Goal: Task Accomplishment & Management: Manage account settings

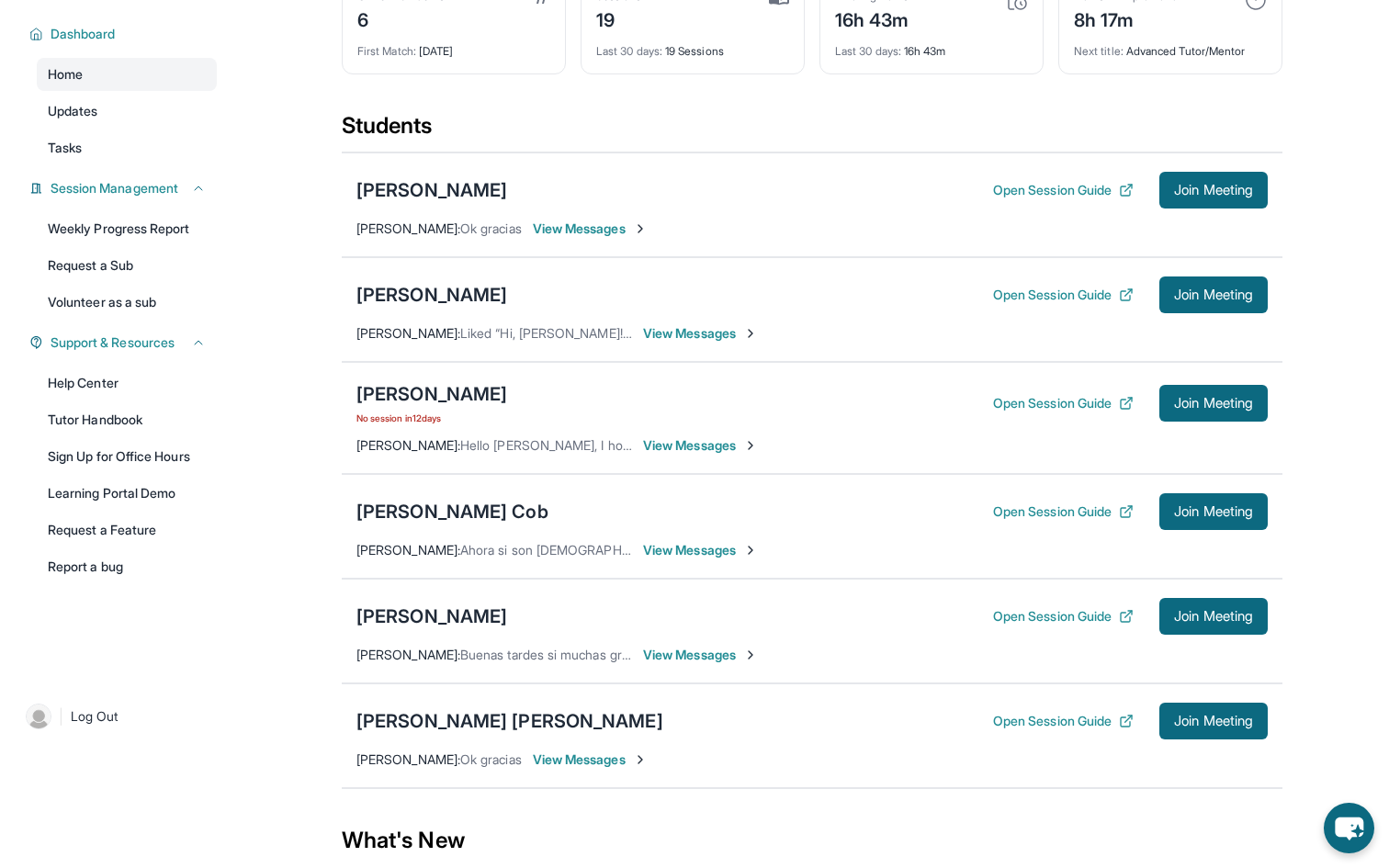
scroll to position [145, 0]
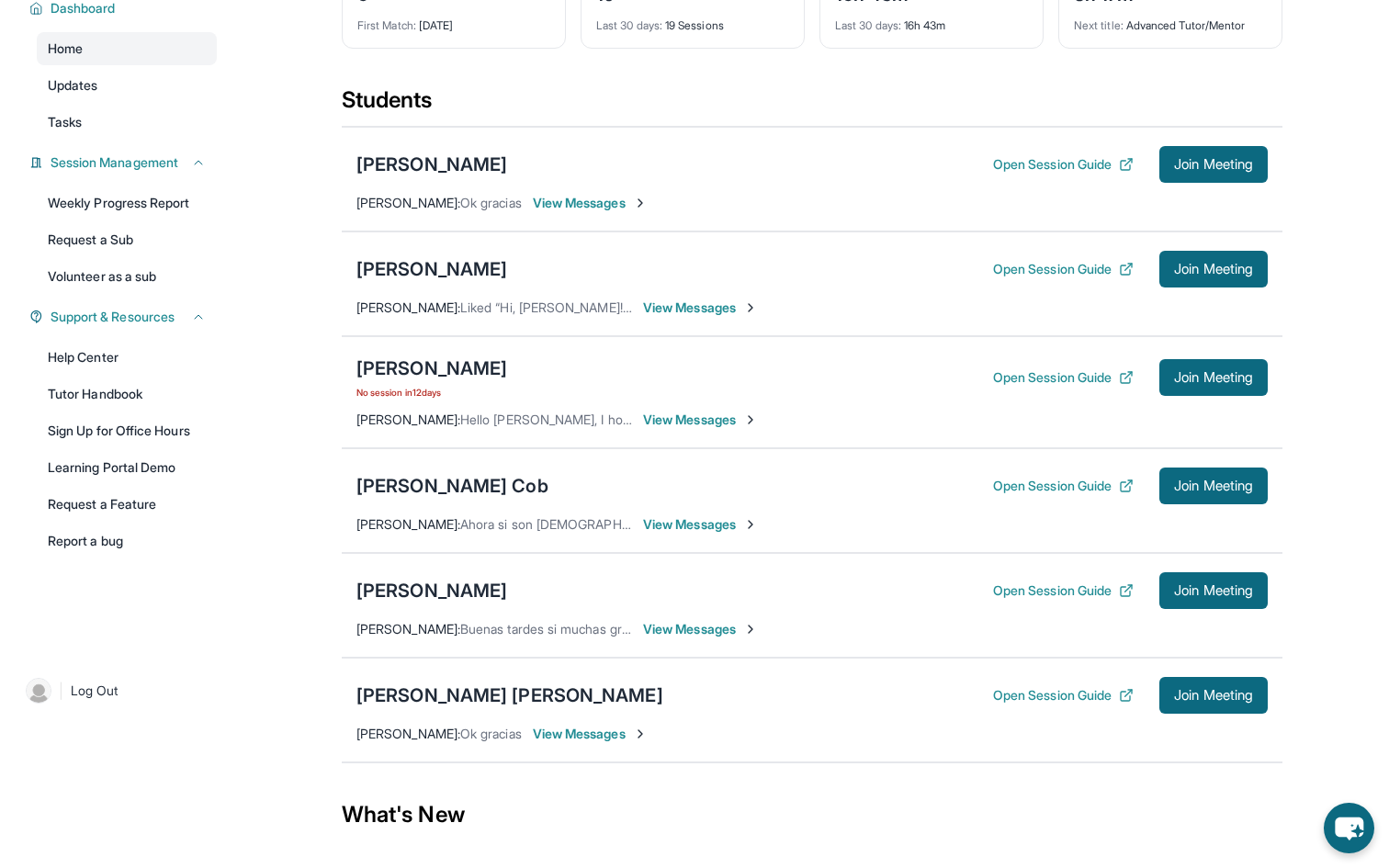
click at [418, 399] on span "No session [DATE]" at bounding box center [431, 392] width 150 height 15
click at [436, 399] on span "No session [DATE]" at bounding box center [431, 392] width 150 height 15
click at [1052, 386] on button "Open Session Guide" at bounding box center [1063, 378] width 141 height 19
click at [1352, 825] on icon "chat-button" at bounding box center [1349, 828] width 54 height 54
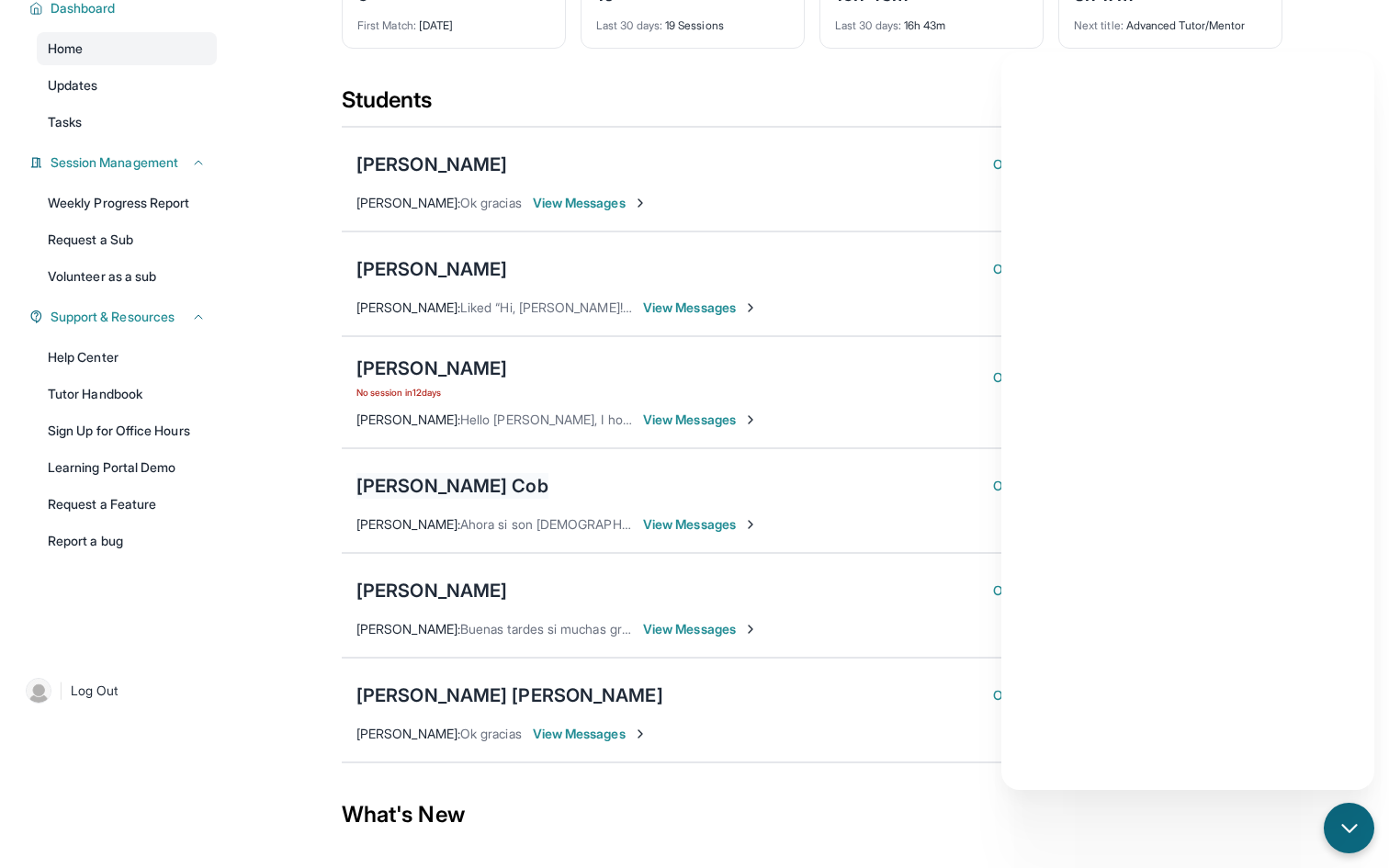
click at [442, 498] on div "[PERSON_NAME] Cob" at bounding box center [453, 486] width 192 height 26
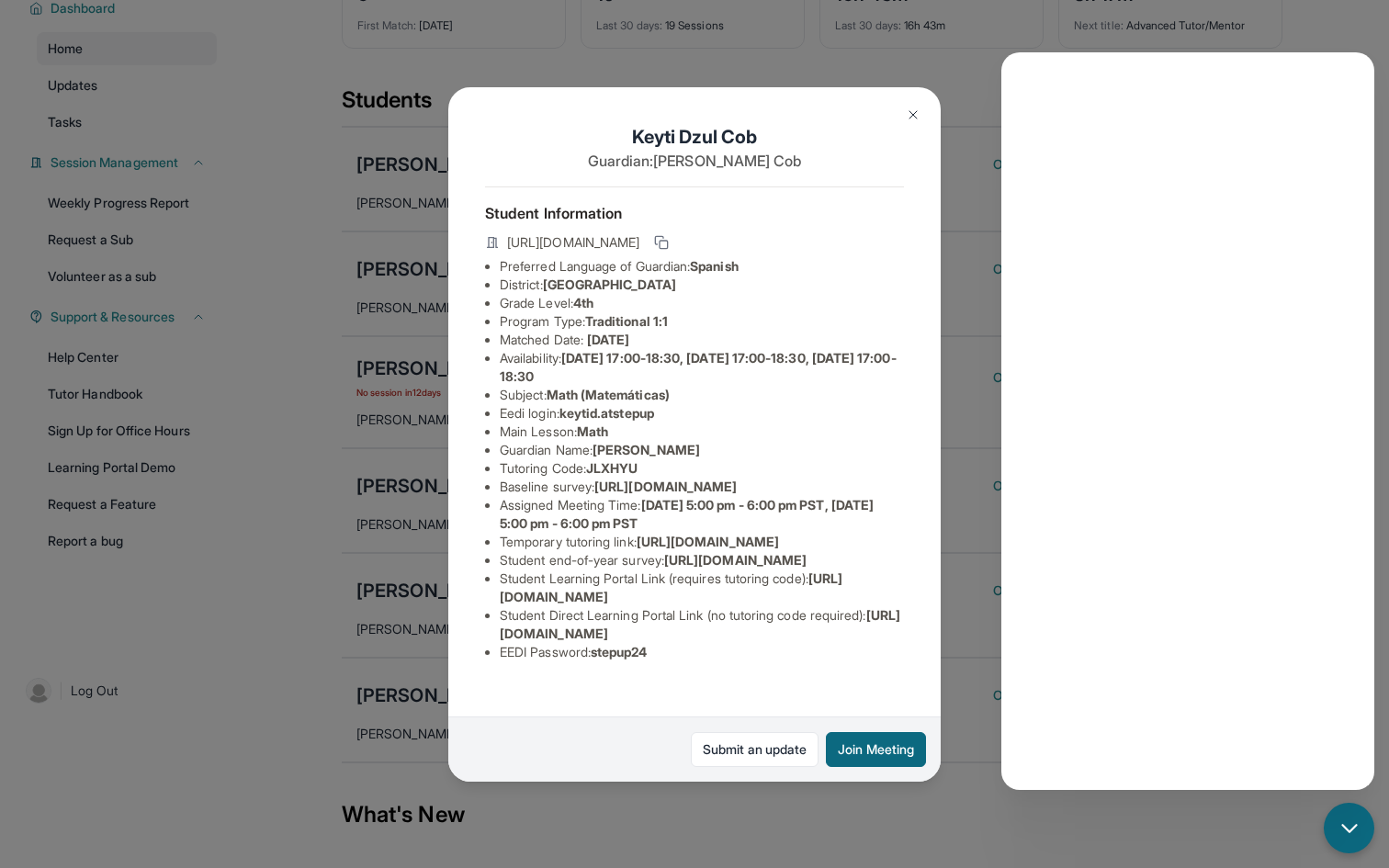
click at [1340, 35] on div "[PERSON_NAME] Cob Guardian: [PERSON_NAME] Student Information [URL][DOMAIN_NAME…" at bounding box center [694, 434] width 1389 height 868
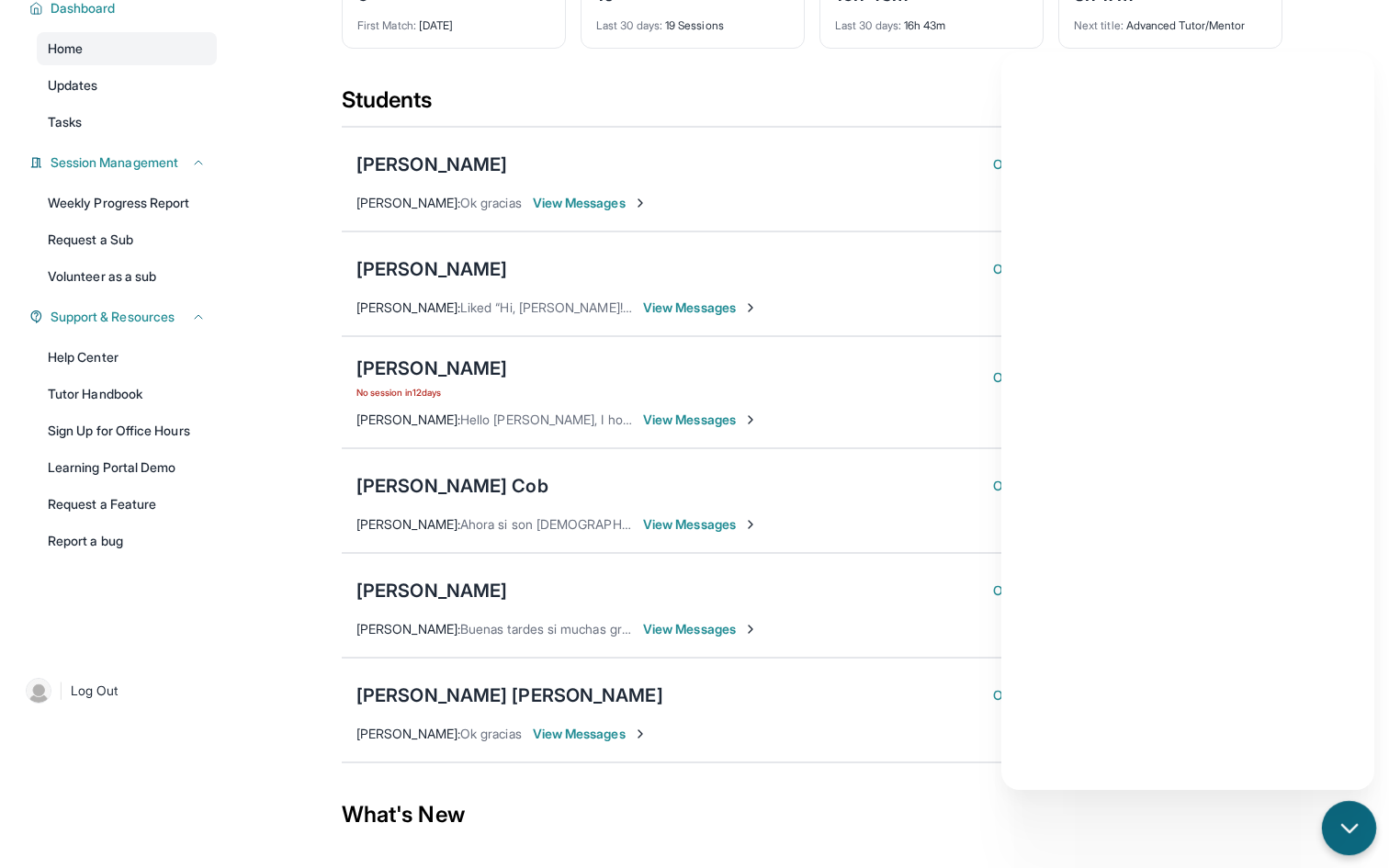
click at [1334, 822] on div "chat-button" at bounding box center [1349, 828] width 54 height 54
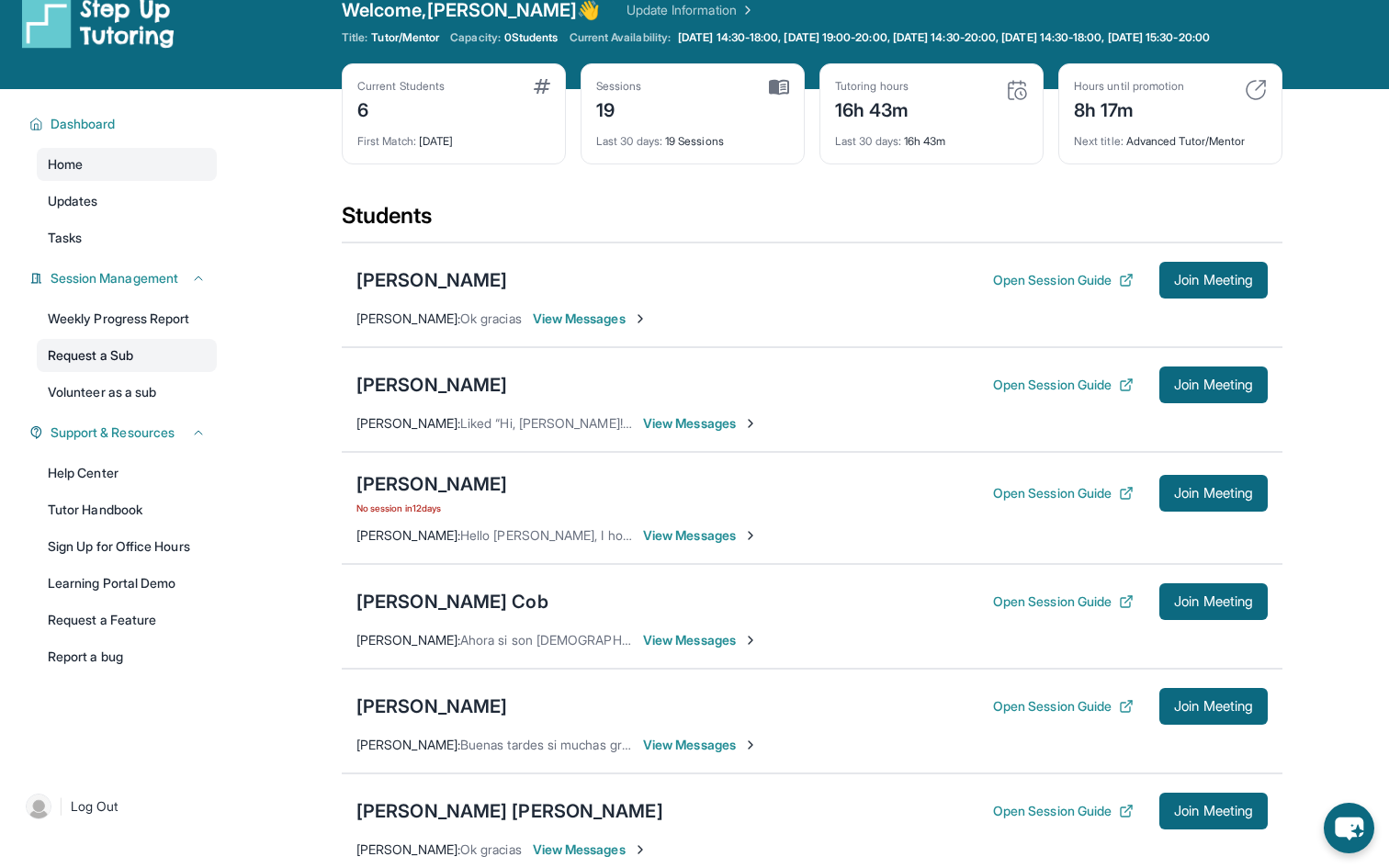
scroll to position [0, 0]
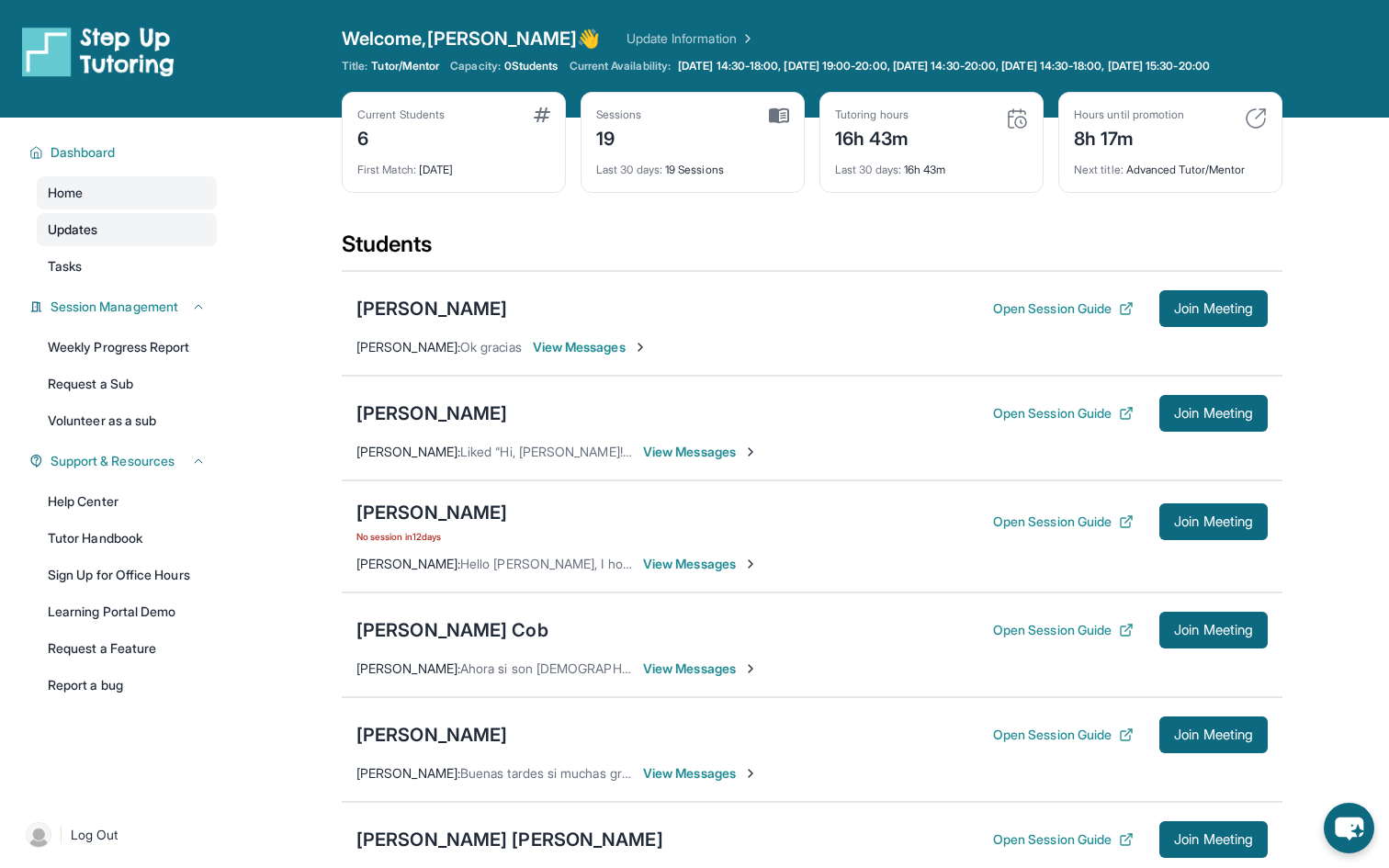
click at [105, 246] on link "Updates" at bounding box center [126, 229] width 180 height 33
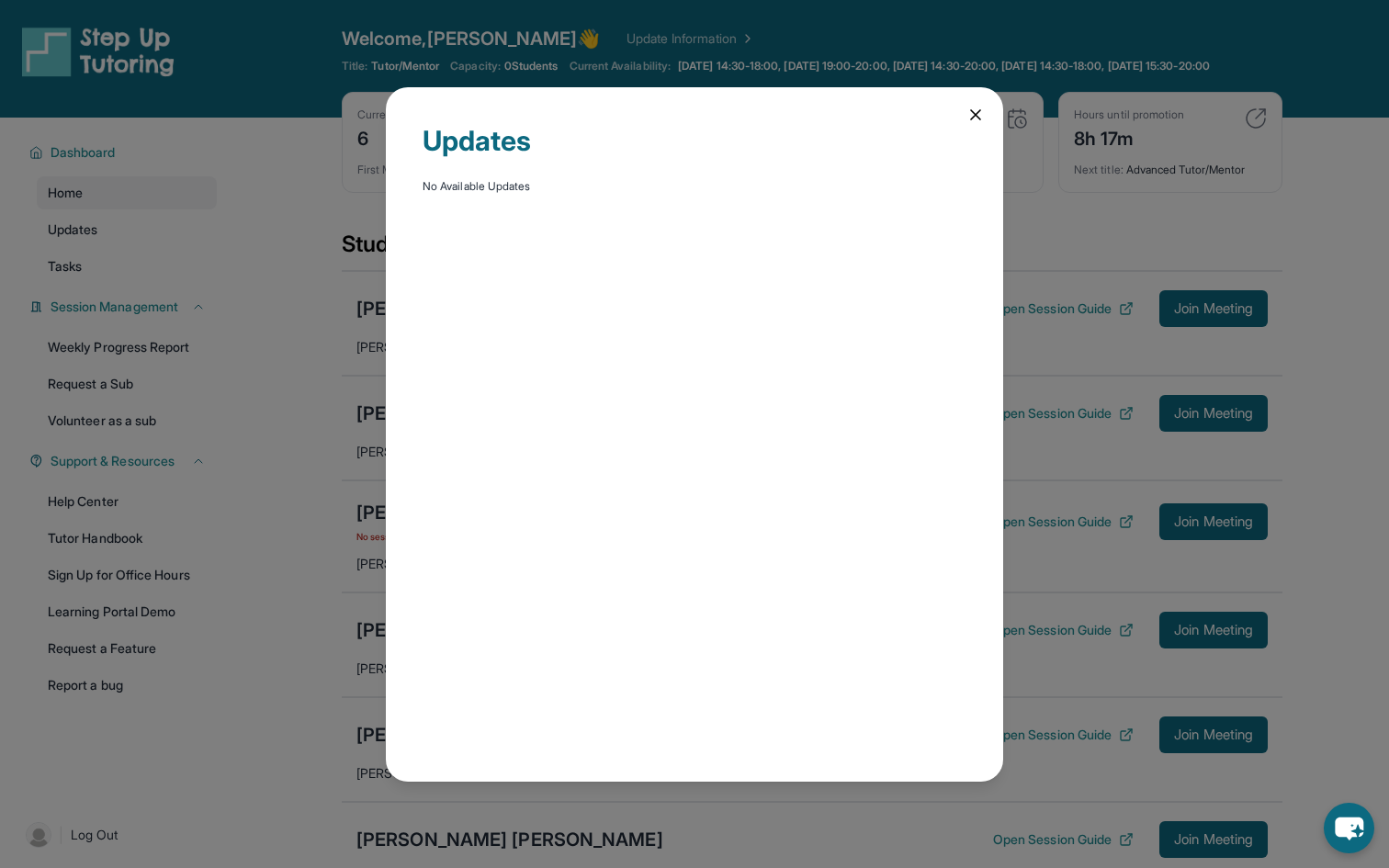
click at [525, 181] on div "No Available Updates" at bounding box center [694, 187] width 544 height 15
click at [521, 138] on div "Updates" at bounding box center [694, 151] width 544 height 55
click at [976, 112] on icon at bounding box center [975, 115] width 9 height 9
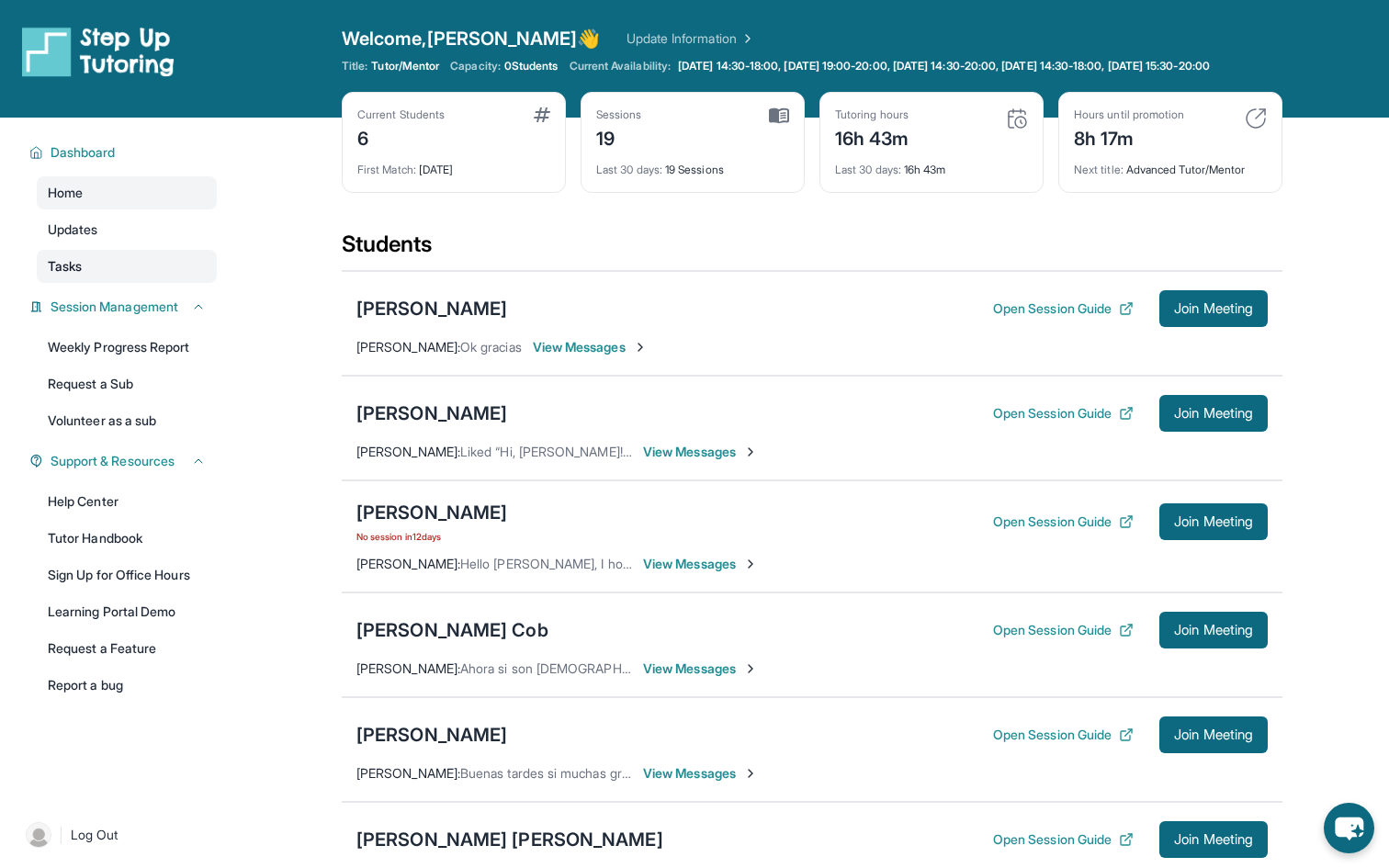
click at [73, 273] on span "Tasks" at bounding box center [64, 267] width 34 height 19
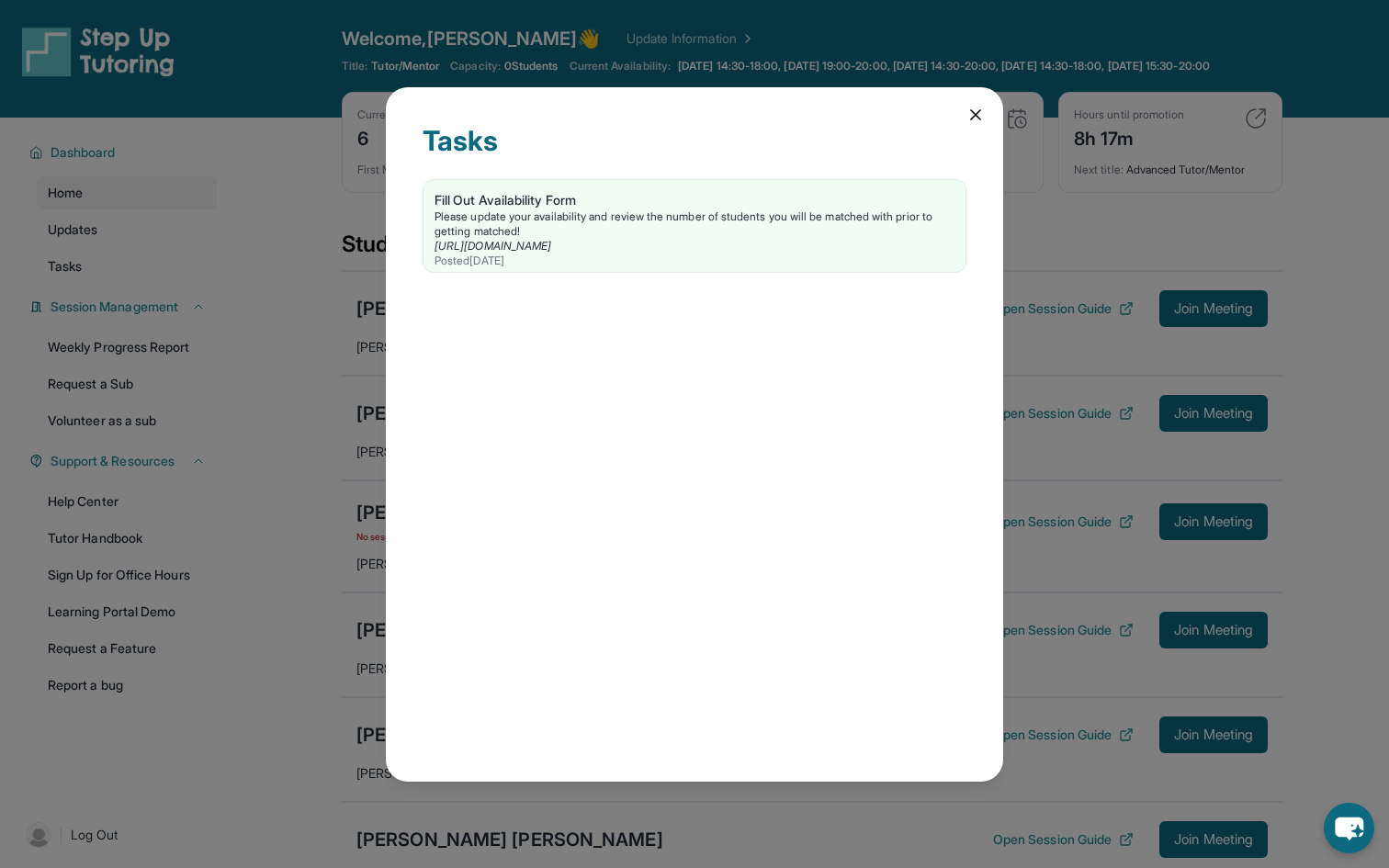
click at [968, 117] on icon at bounding box center [975, 115] width 19 height 19
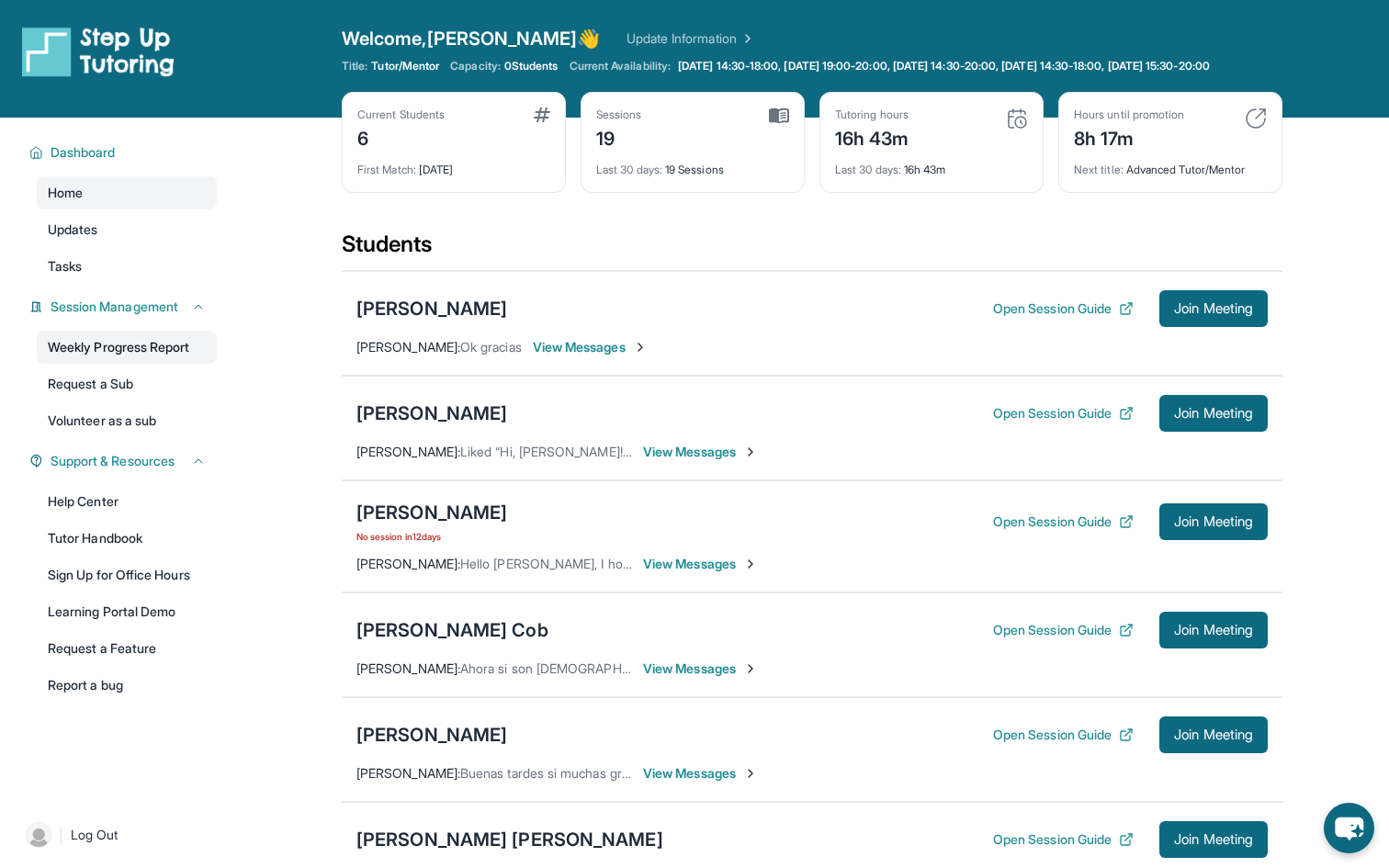
click at [106, 359] on link "Weekly Progress Report" at bounding box center [126, 346] width 180 height 33
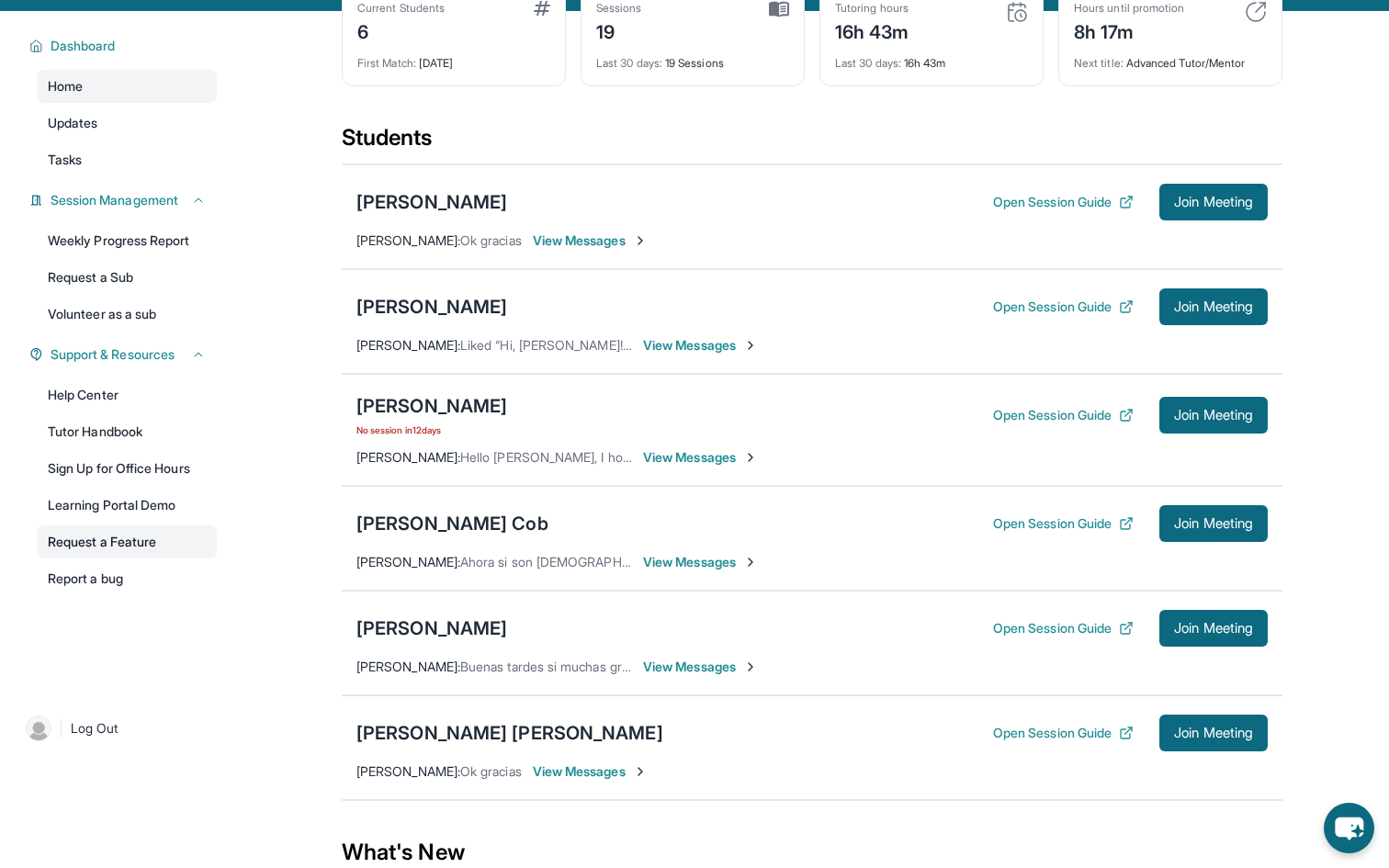
scroll to position [76, 0]
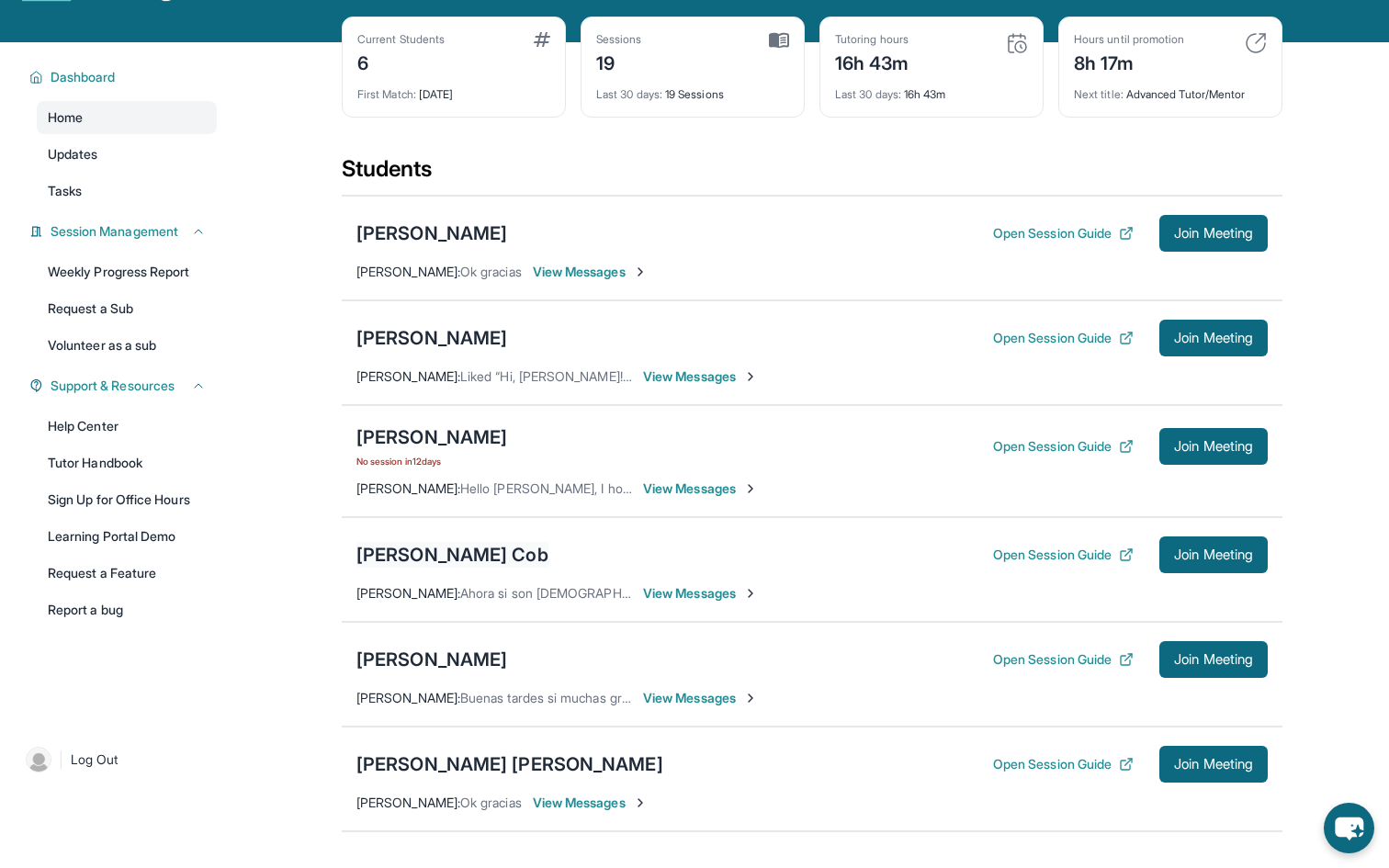
click at [441, 559] on div "[PERSON_NAME] Cob" at bounding box center [453, 555] width 192 height 26
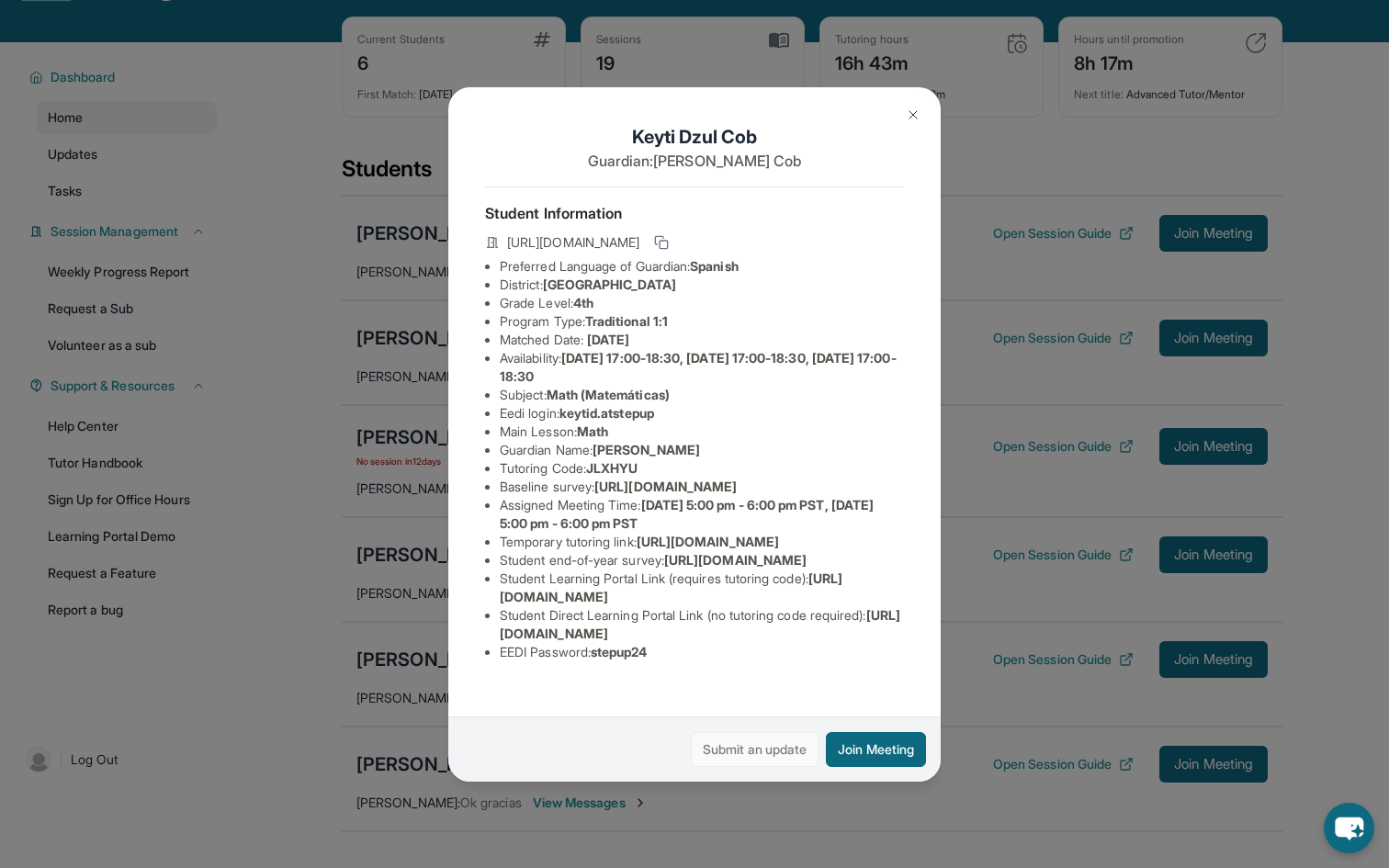
click at [759, 749] on link "Submit an update" at bounding box center [754, 749] width 128 height 35
click at [907, 119] on img at bounding box center [913, 115] width 15 height 15
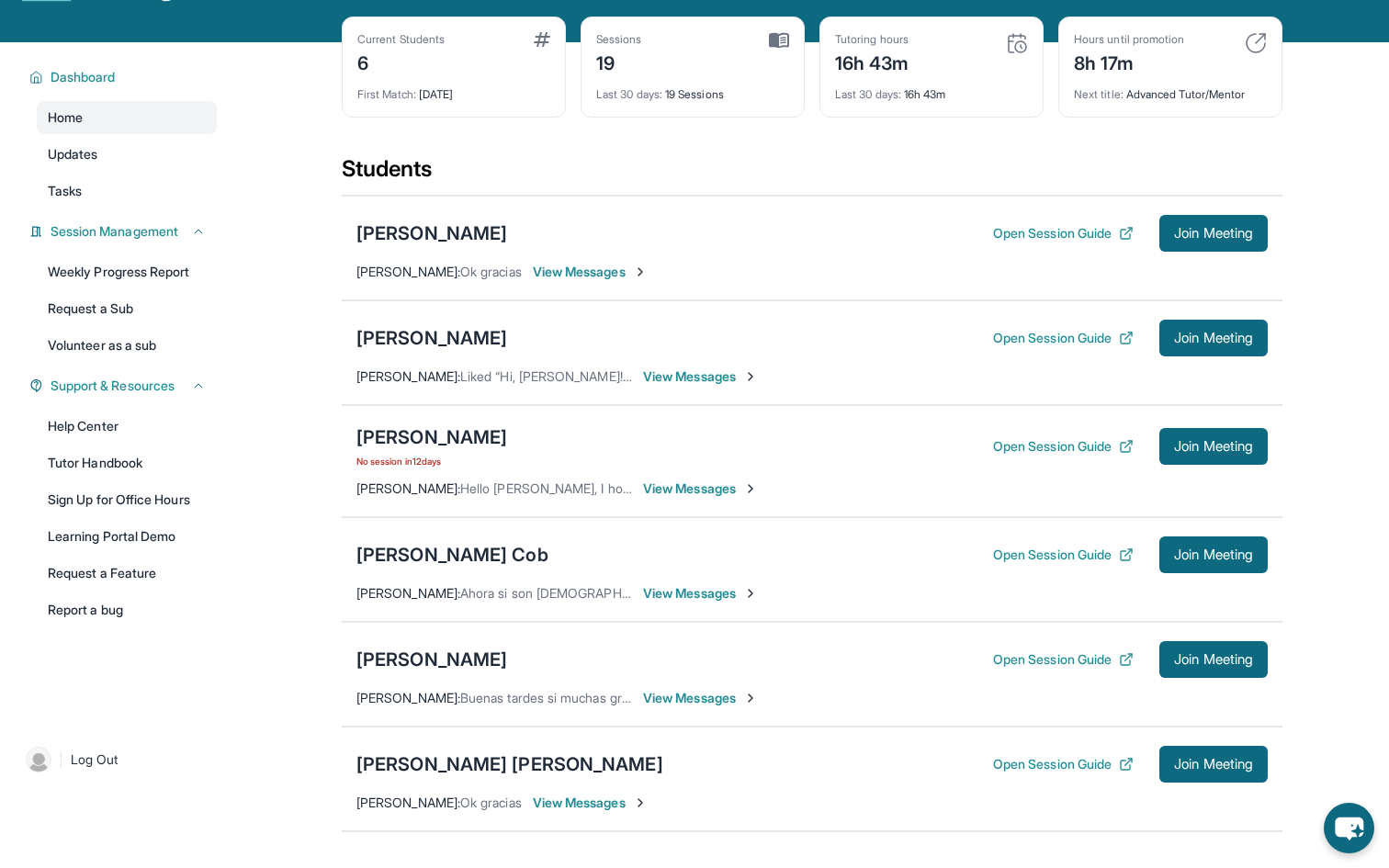
click at [897, 77] on div "16h 43m" at bounding box center [873, 61] width 75 height 29
click at [887, 47] on div "Tutoring hours" at bounding box center [873, 39] width 75 height 15
click at [1011, 54] on img at bounding box center [1017, 43] width 22 height 22
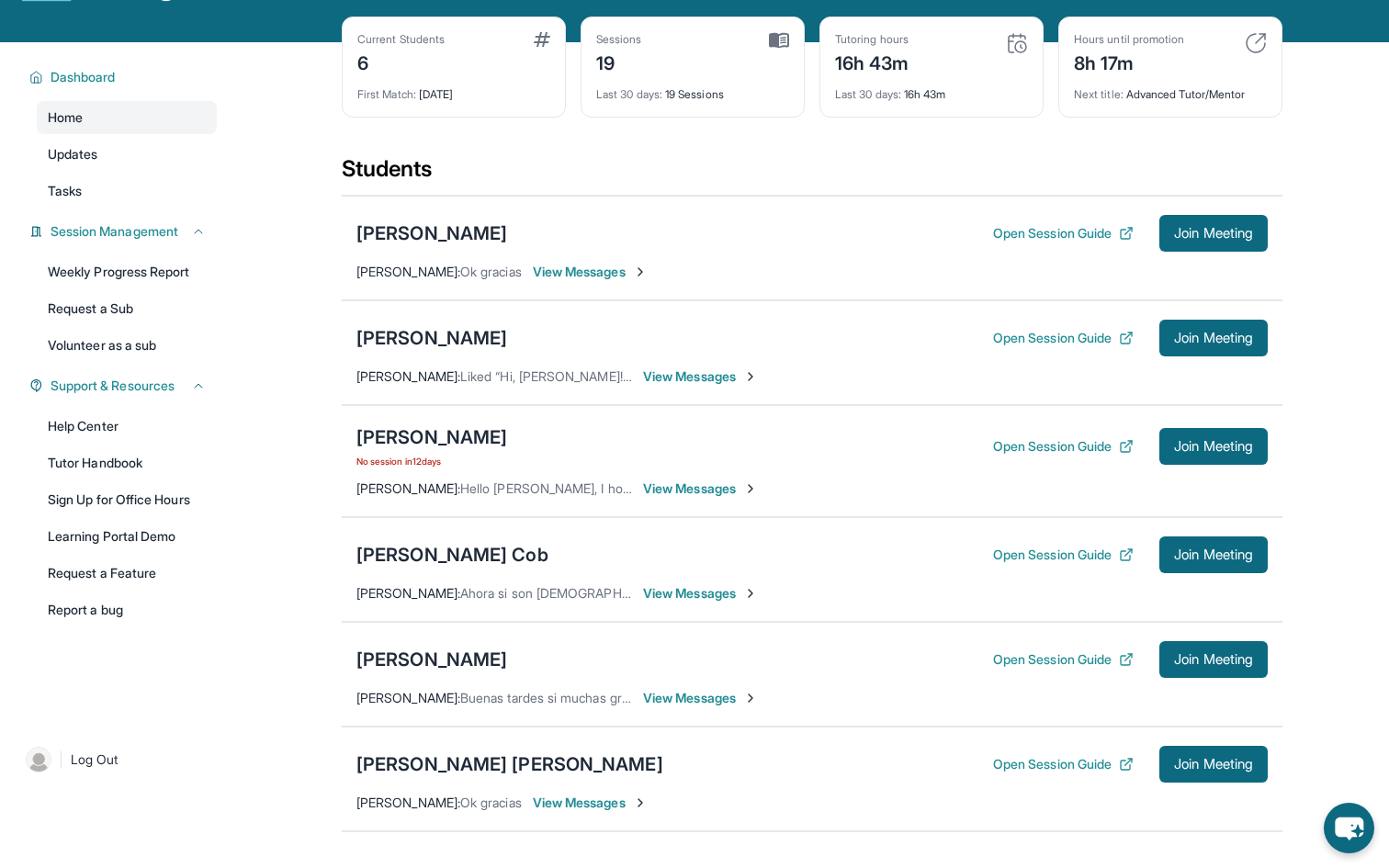
click at [634, 62] on div "19" at bounding box center [619, 61] width 46 height 29
click at [634, 98] on div "Last 30 days : 19 Sessions" at bounding box center [693, 90] width 193 height 26
click at [776, 43] on div "Sessions 19 Last 30 days : 19 Sessions" at bounding box center [693, 67] width 224 height 101
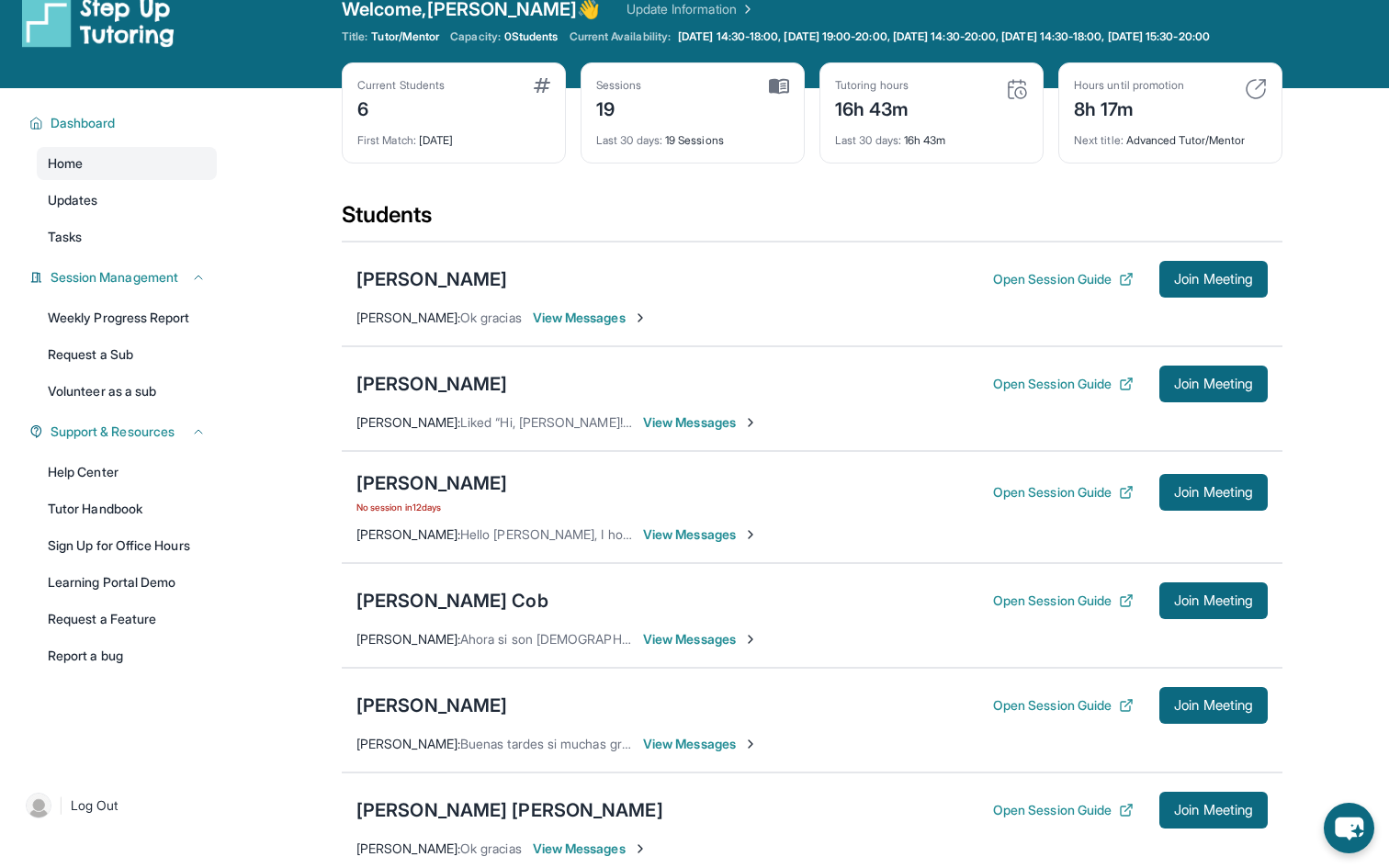
scroll to position [0, 0]
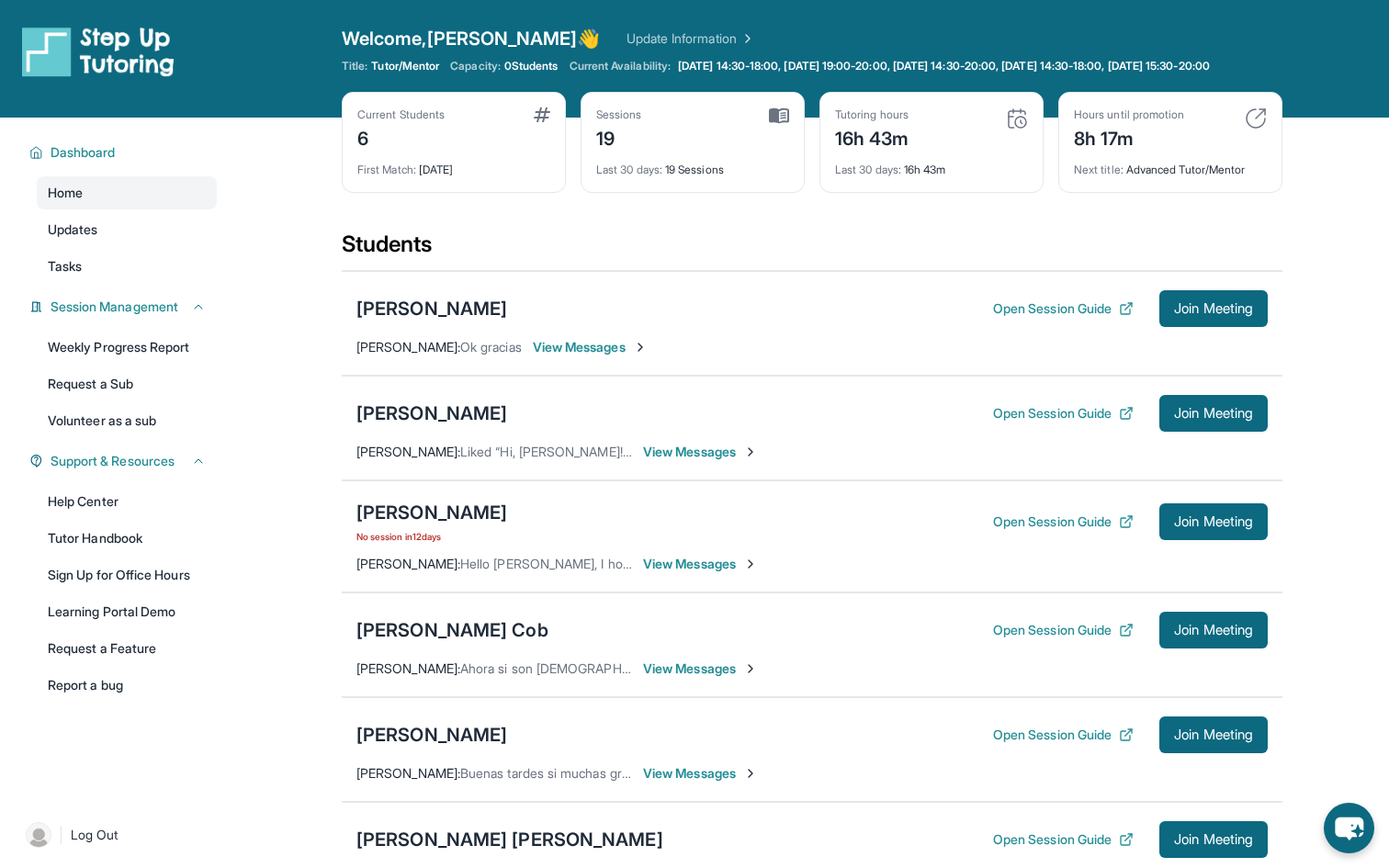
click at [858, 151] on div "16h 43m" at bounding box center [873, 136] width 75 height 29
click at [883, 151] on div "16h 43m" at bounding box center [873, 136] width 75 height 29
click at [838, 245] on div "Students" at bounding box center [812, 249] width 941 height 40
